Goal: Complete application form

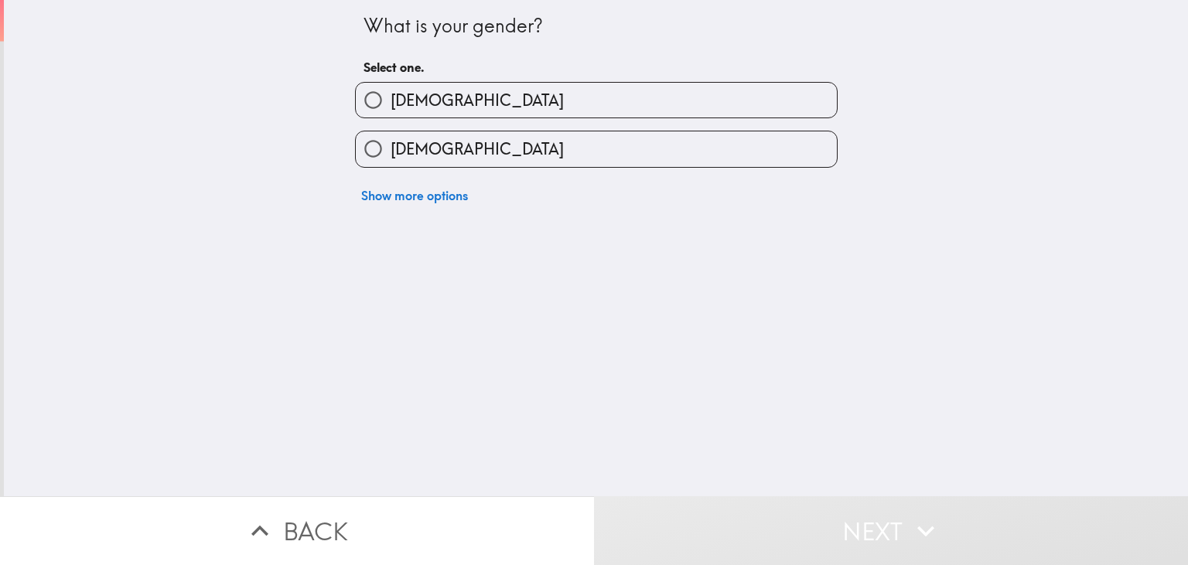
click at [438, 87] on label "[DEMOGRAPHIC_DATA]" at bounding box center [596, 100] width 481 height 35
click at [391, 87] on input "[DEMOGRAPHIC_DATA]" at bounding box center [373, 100] width 35 height 35
radio input "true"
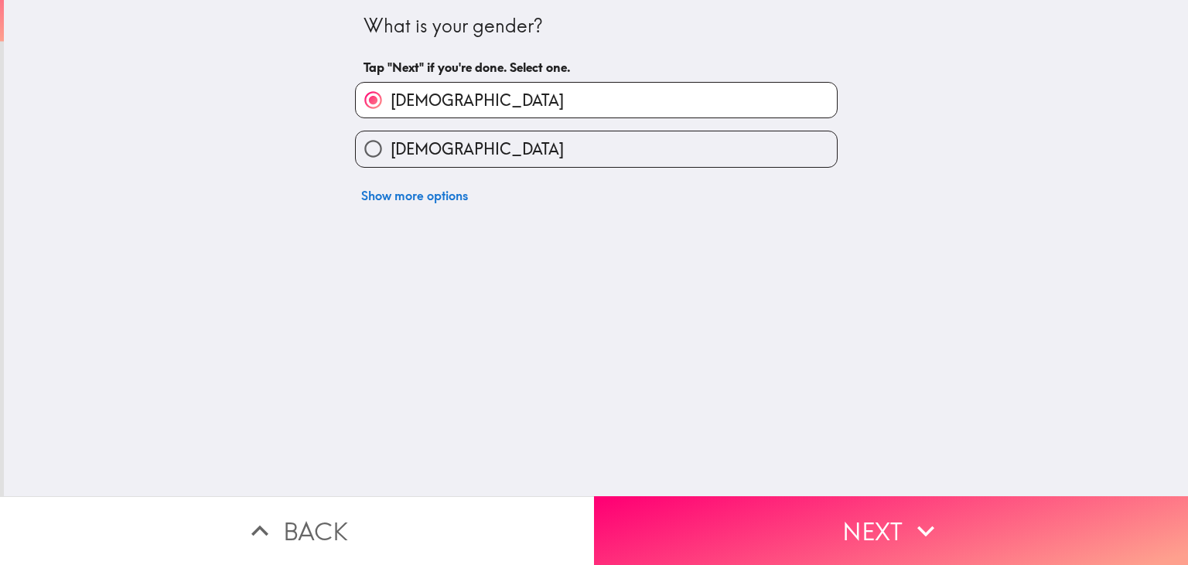
drag, startPoint x: 820, startPoint y: 551, endPoint x: 800, endPoint y: 537, distance: 24.9
click at [818, 551] on button "Next" at bounding box center [891, 530] width 594 height 69
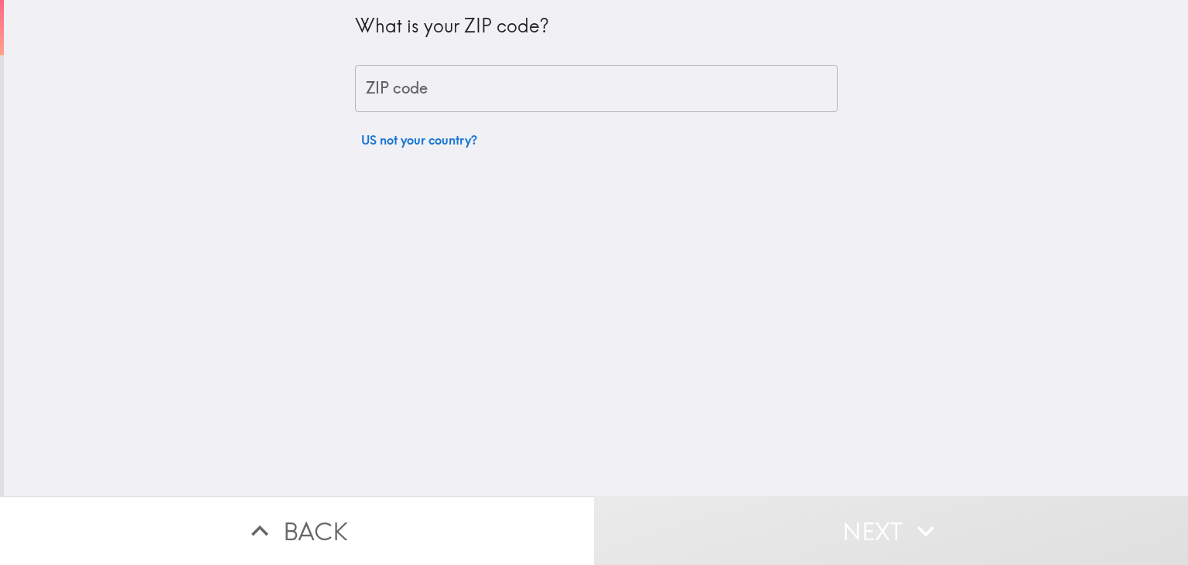
click at [472, 89] on input "ZIP code" at bounding box center [596, 89] width 483 height 48
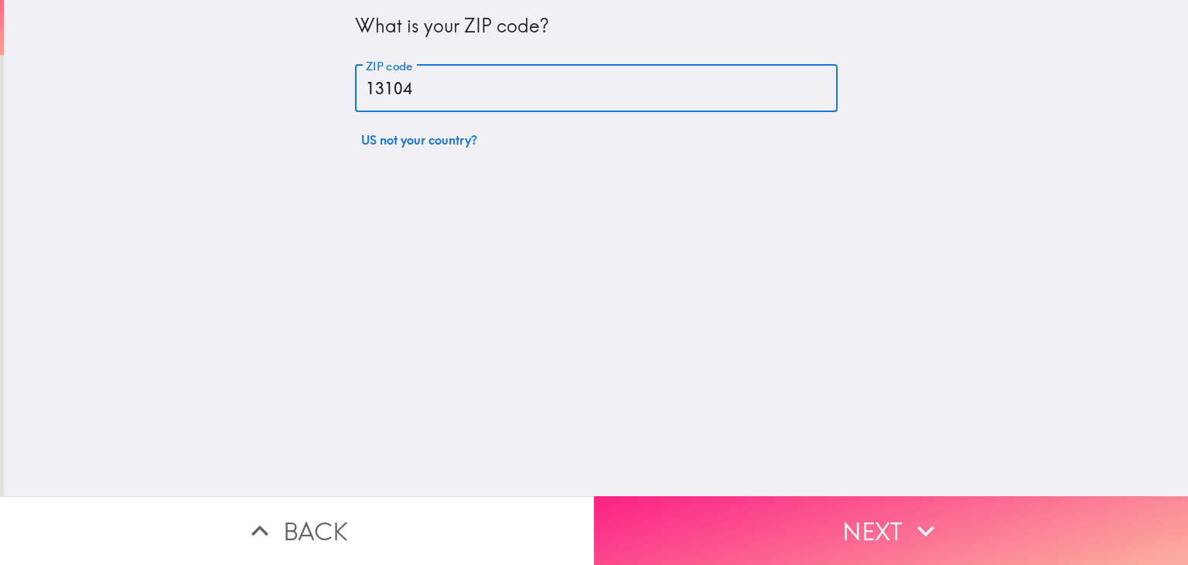
type input "13104"
click at [826, 520] on button "Next" at bounding box center [891, 530] width 594 height 69
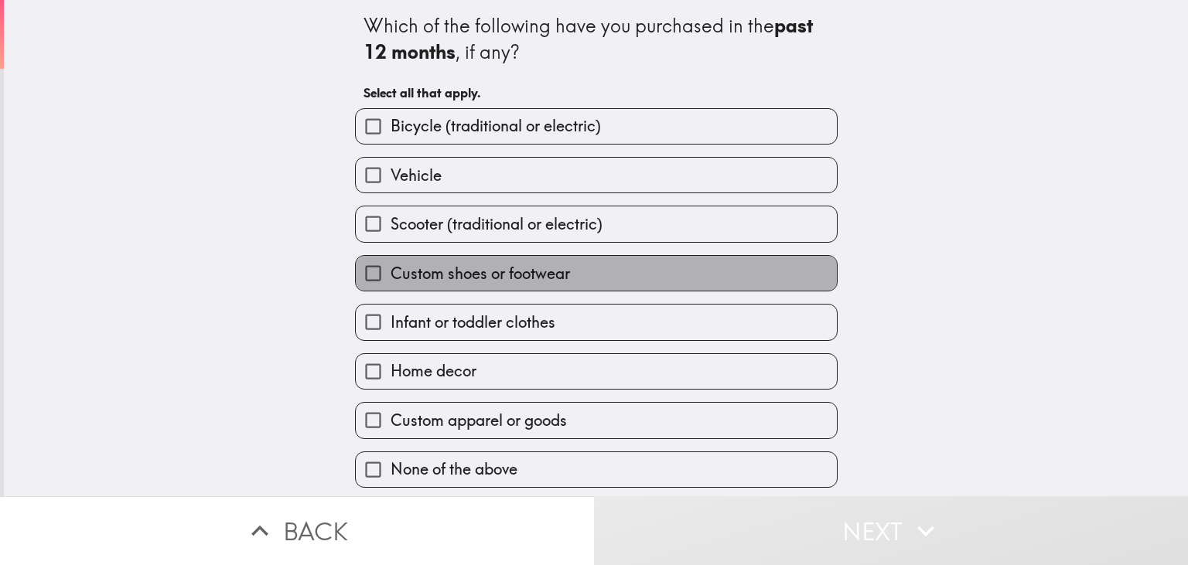
click at [509, 287] on label "Custom shoes or footwear" at bounding box center [596, 273] width 481 height 35
click at [391, 287] on input "Custom shoes or footwear" at bounding box center [373, 273] width 35 height 35
checkbox input "true"
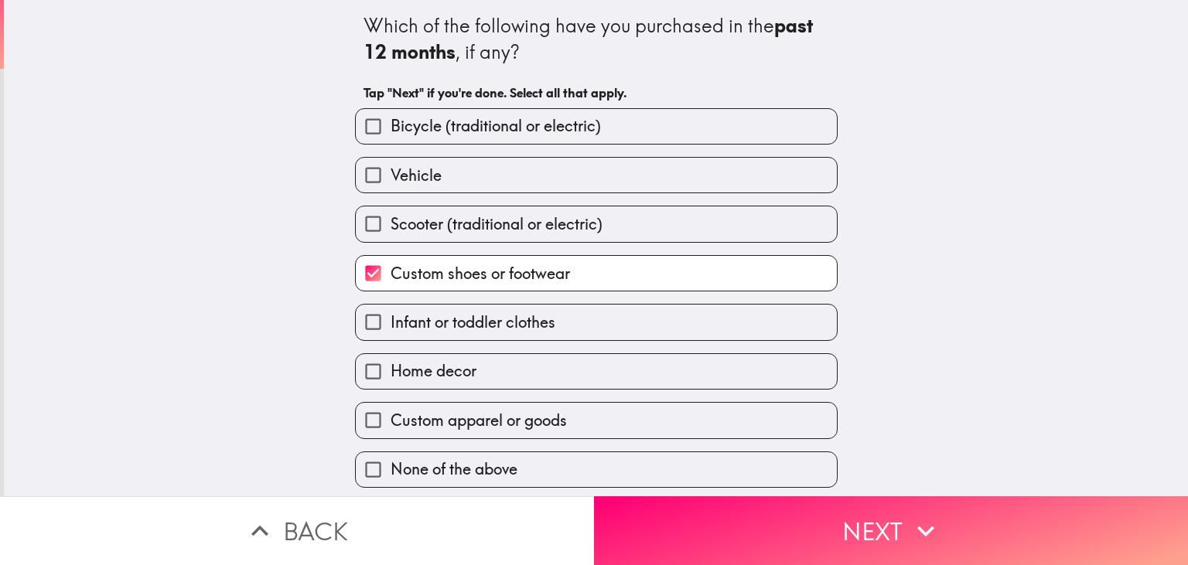
click at [550, 333] on label "Infant or toddler clothes" at bounding box center [596, 322] width 481 height 35
click at [391, 333] on input "Infant or toddler clothes" at bounding box center [373, 322] width 35 height 35
checkbox input "true"
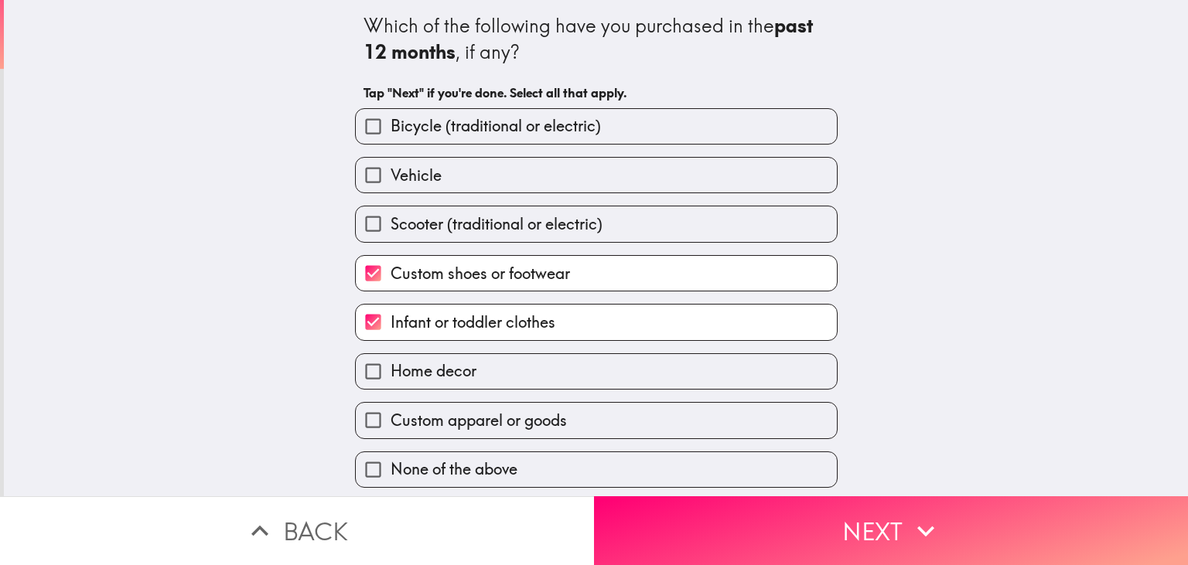
click at [546, 424] on span "Custom apparel or goods" at bounding box center [479, 421] width 176 height 22
click at [391, 424] on input "Custom apparel or goods" at bounding box center [373, 420] width 35 height 35
checkbox input "true"
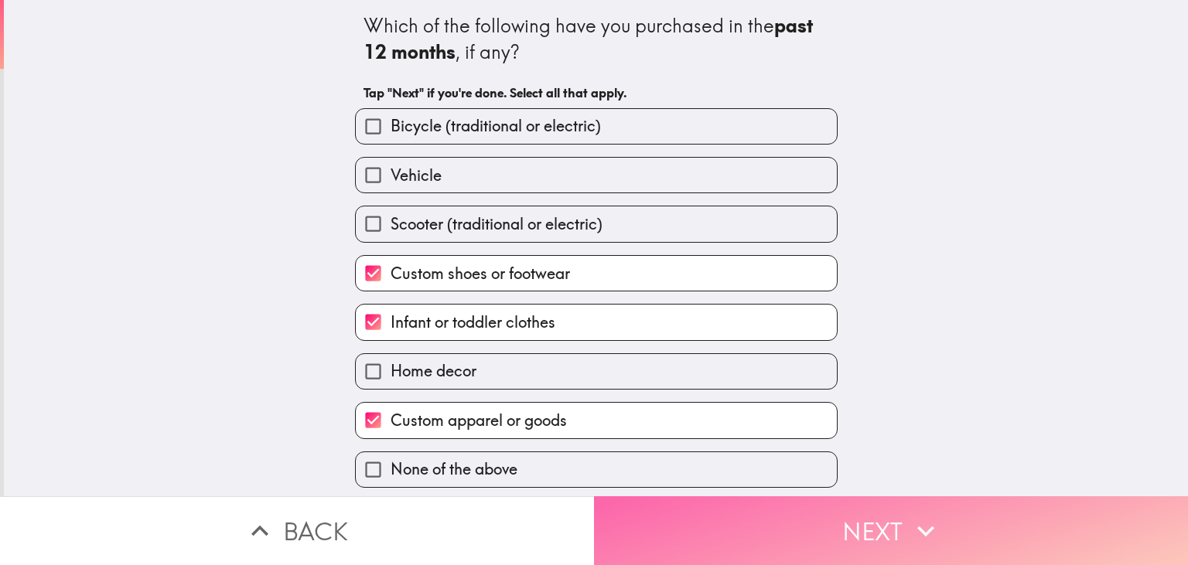
click at [738, 526] on button "Next" at bounding box center [891, 530] width 594 height 69
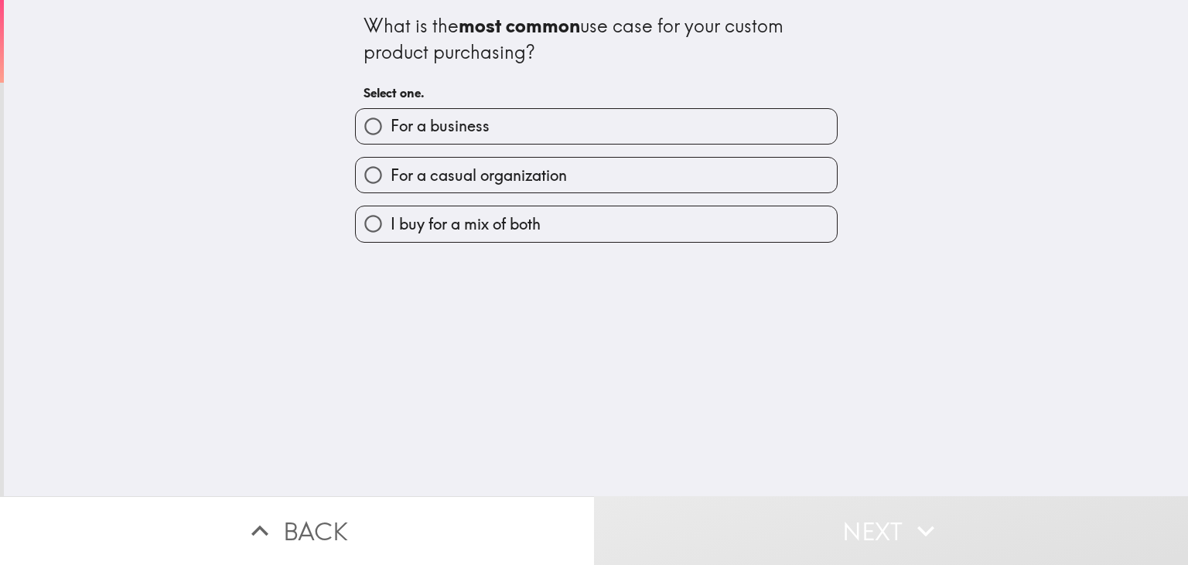
click at [498, 221] on span "I buy for a mix of both" at bounding box center [466, 224] width 150 height 22
click at [391, 221] on input "I buy for a mix of both" at bounding box center [373, 223] width 35 height 35
radio input "true"
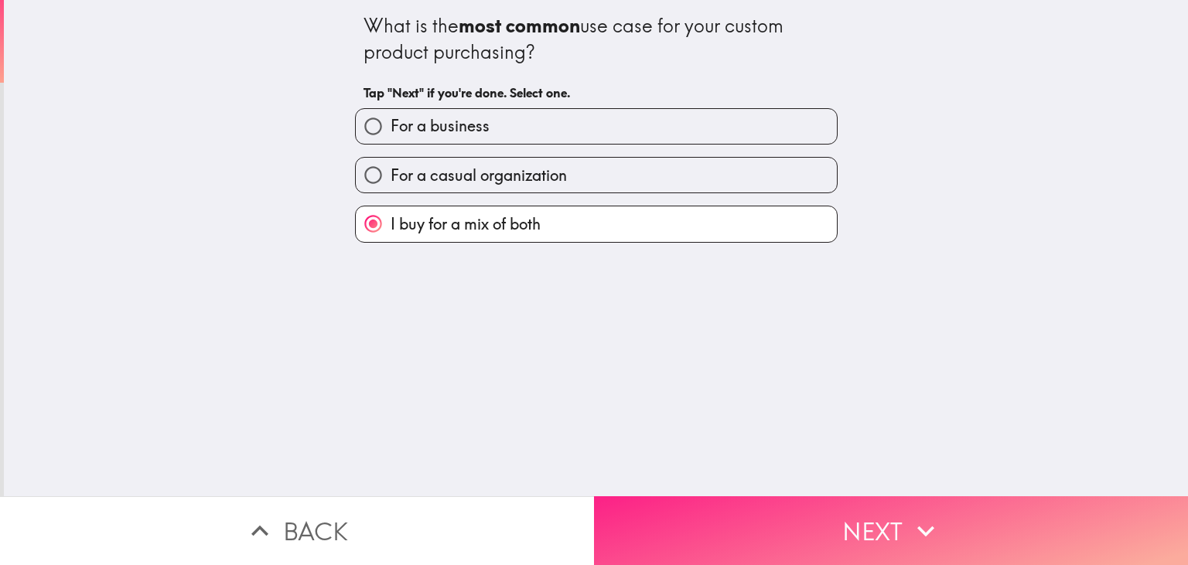
click at [733, 523] on button "Next" at bounding box center [891, 530] width 594 height 69
click at [899, 527] on button "Next" at bounding box center [891, 530] width 594 height 69
click at [862, 519] on button "Next" at bounding box center [891, 530] width 594 height 69
